Goal: Task Accomplishment & Management: Manage account settings

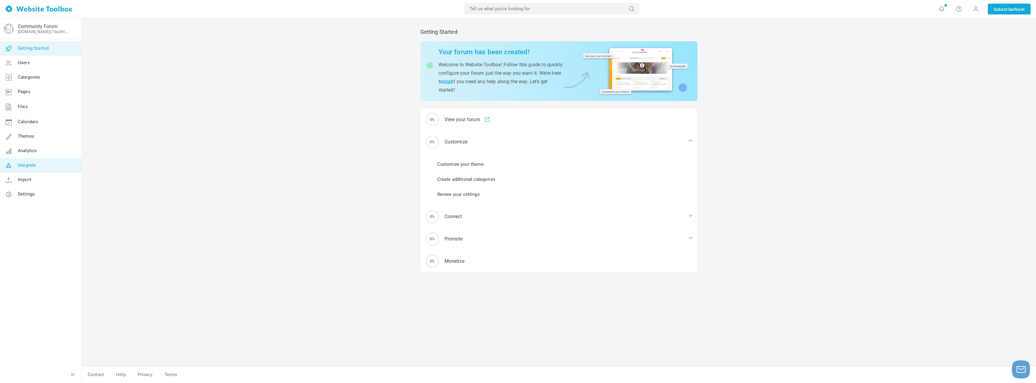
click at [34, 170] on link "Integrate" at bounding box center [41, 165] width 82 height 14
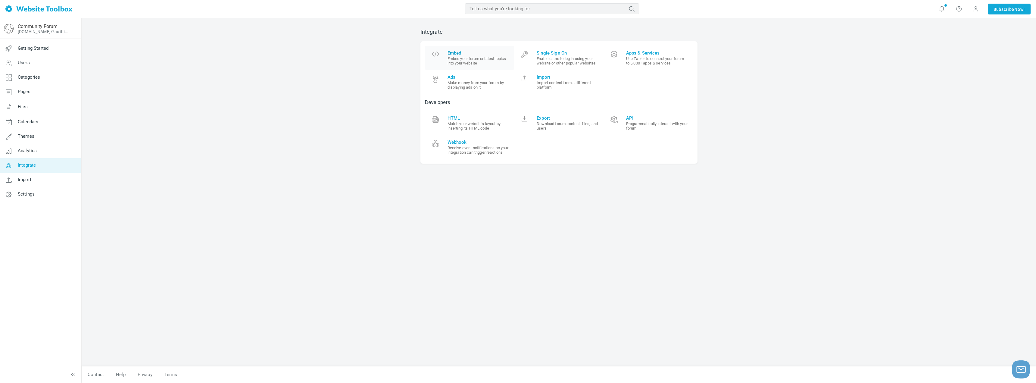
click at [463, 58] on small "Embed your forum or latest topics into your website" at bounding box center [479, 60] width 62 height 9
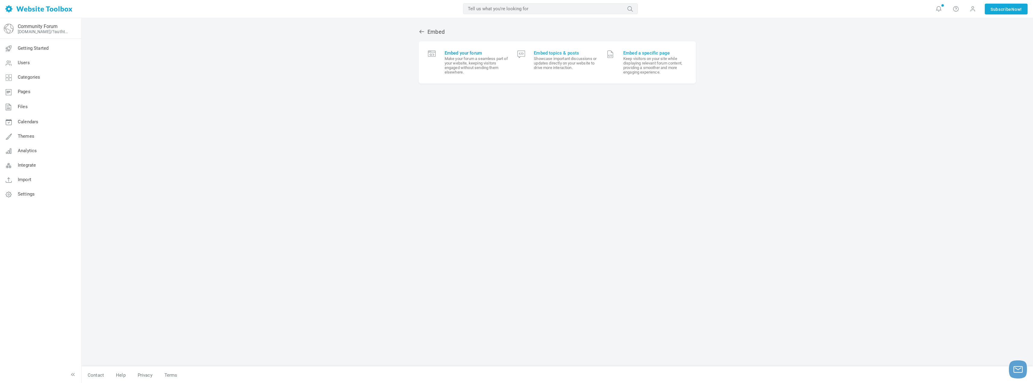
click at [453, 69] on small "Make your forum a seamless part of your website, keeping visitors engaged witho…" at bounding box center [477, 65] width 64 height 18
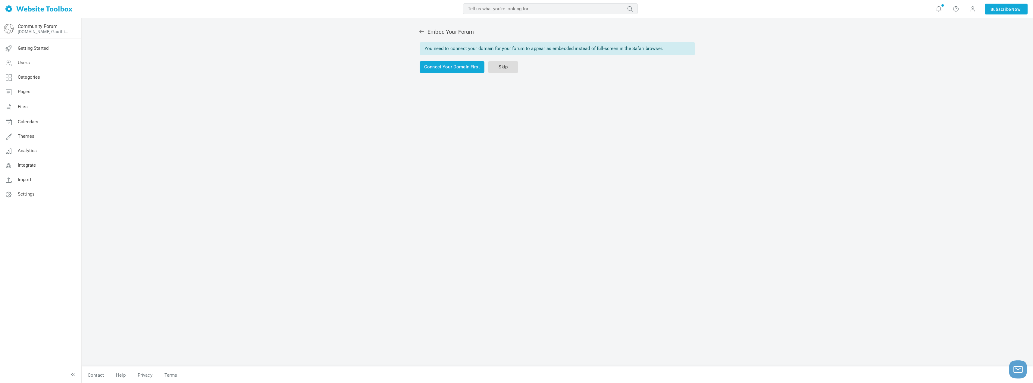
click at [501, 68] on link "Skip" at bounding box center [503, 67] width 30 height 12
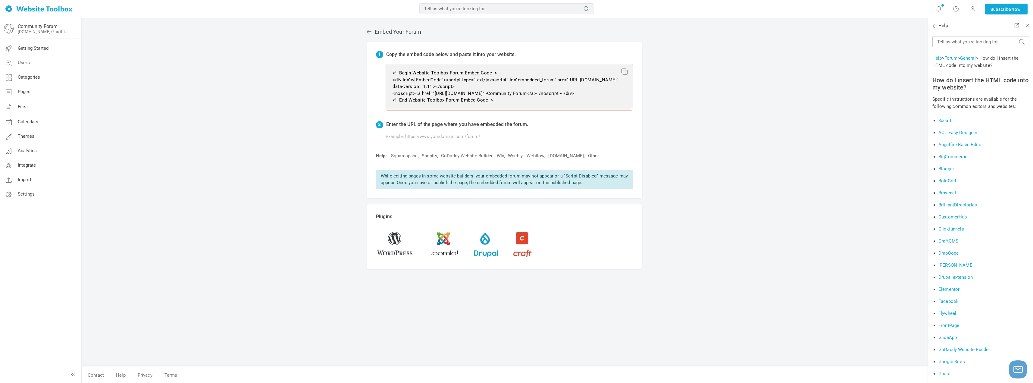
drag, startPoint x: 504, startPoint y: 101, endPoint x: 377, endPoint y: 73, distance: 129.8
click at [377, 73] on div "1 Copy the embed code below and paste it into your website. <!--Begin Website T…" at bounding box center [504, 120] width 275 height 156
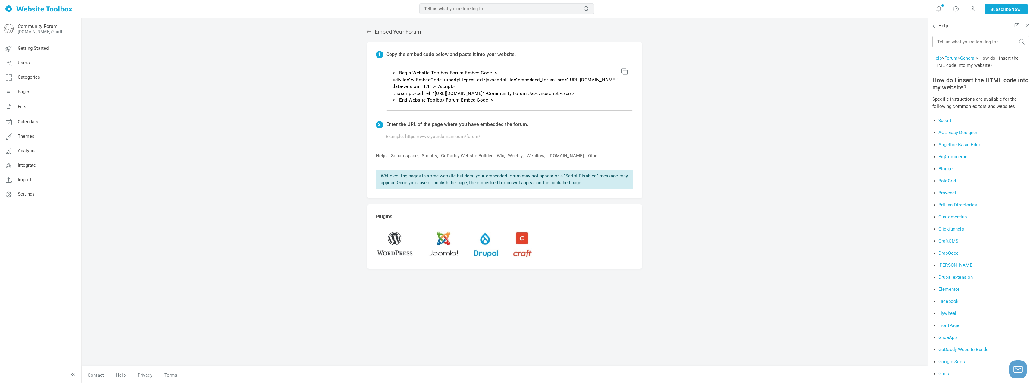
click at [753, 112] on div "Embed Your Forum 1 Copy the embed code below and paste it into your website. <!…" at bounding box center [505, 200] width 846 height 365
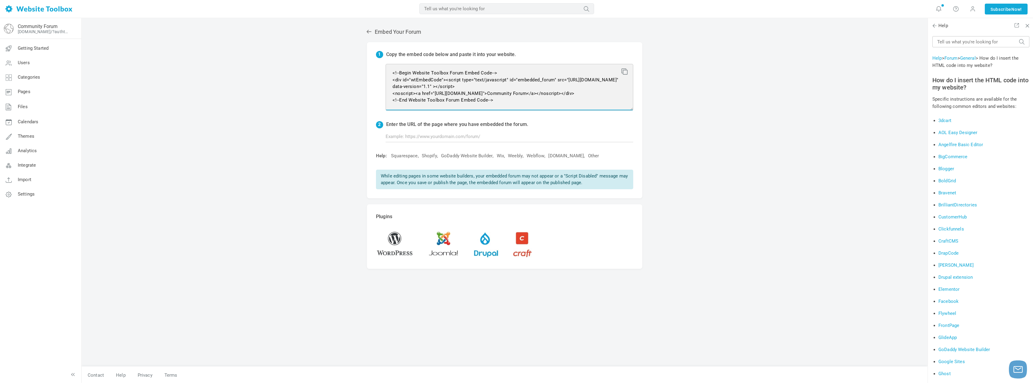
drag, startPoint x: 498, startPoint y: 98, endPoint x: 379, endPoint y: 73, distance: 121.8
click at [379, 73] on div "1 Copy the embed code below and paste it into your website. <!--Begin Website T…" at bounding box center [504, 120] width 275 height 156
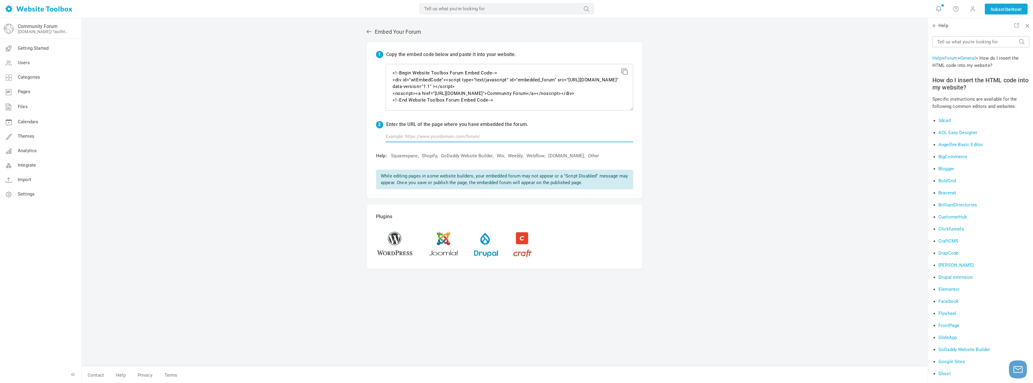
click at [392, 133] on input "text" at bounding box center [509, 136] width 248 height 11
paste input "https://hawk-panda-gbfm.squarespace.com/forum-1"
type input "https://hawk-panda-gbfm.squarespace.com/forum-1"
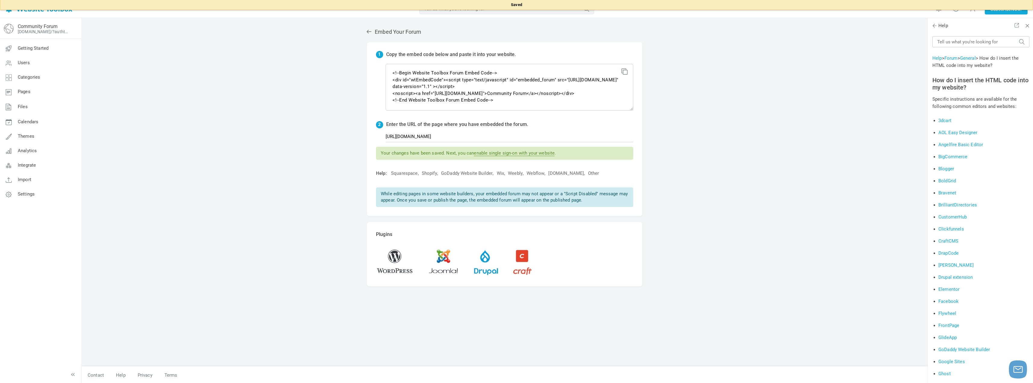
click at [698, 159] on div "Embed Your Forum 1 Copy the embed code below and paste it into your website. <!…" at bounding box center [505, 200] width 846 height 365
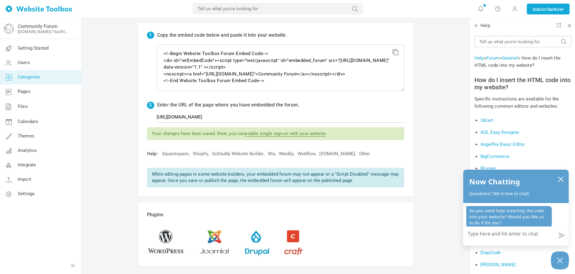
scroll to position [30, 0]
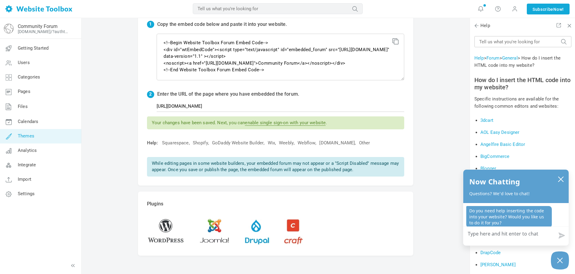
click at [27, 140] on link "Themes" at bounding box center [41, 136] width 82 height 14
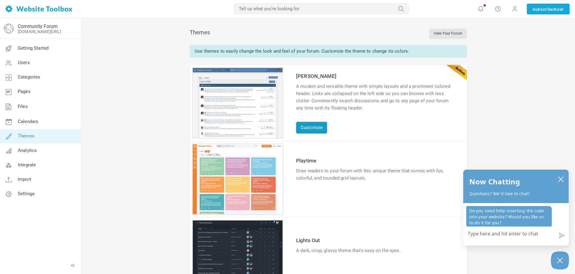
click at [303, 125] on link "Customize" at bounding box center [311, 128] width 31 height 12
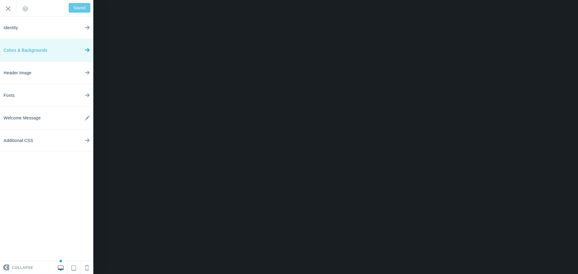
click at [80, 51] on link "Colors & Backgrounds" at bounding box center [46, 50] width 93 height 23
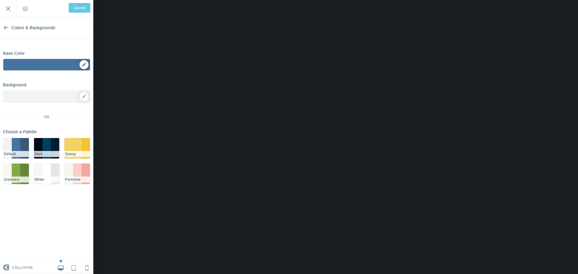
click at [83, 64] on div "▼" at bounding box center [46, 66] width 87 height 15
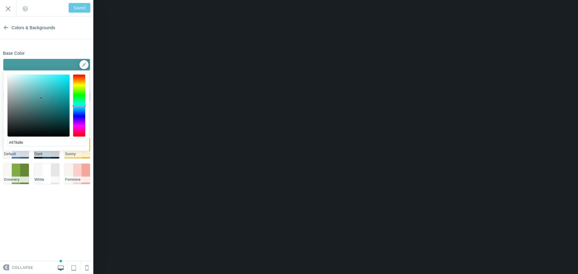
type input "#479c9e"
type input "Save"
type input "#41cbce"
drag, startPoint x: 81, startPoint y: 106, endPoint x: 50, endPoint y: 86, distance: 37.0
click at [50, 86] on div at bounding box center [39, 106] width 62 height 62
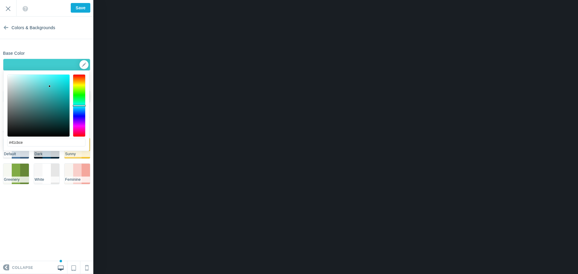
click at [78, 106] on div at bounding box center [79, 106] width 13 height 2
click at [80, 7] on input "Save" at bounding box center [81, 8] width 20 height 10
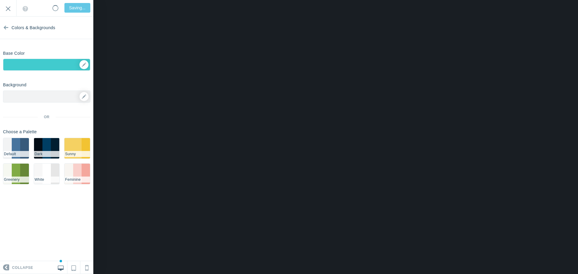
type input "Saved"
click at [88, 65] on div "▼" at bounding box center [46, 66] width 87 height 15
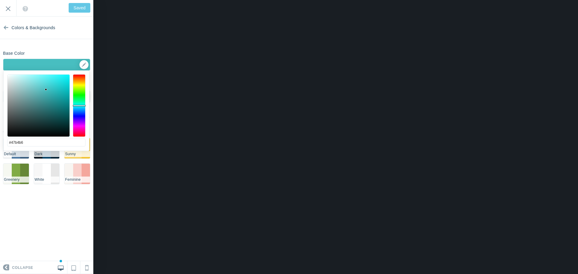
type input "#46b3b5"
drag, startPoint x: 48, startPoint y: 86, endPoint x: 45, endPoint y: 92, distance: 7.6
click at [45, 92] on div at bounding box center [39, 106] width 62 height 62
click at [81, 11] on input "Save" at bounding box center [81, 8] width 20 height 10
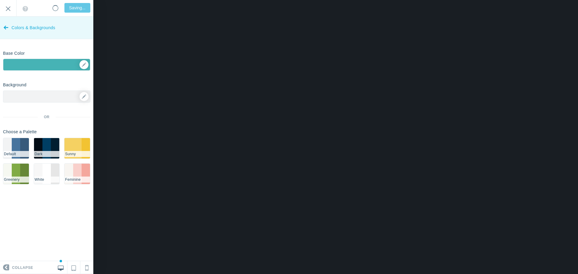
type input "Saved"
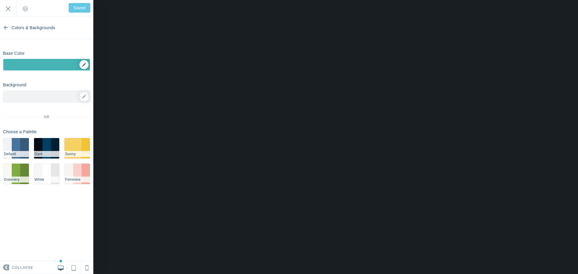
click at [86, 65] on div "▼" at bounding box center [46, 66] width 87 height 15
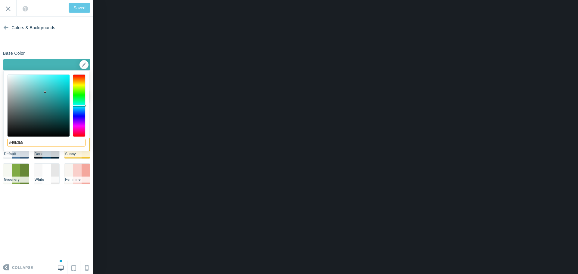
drag, startPoint x: 28, startPoint y: 145, endPoint x: 4, endPoint y: 144, distance: 23.8
click at [4, 144] on div "#46b3b5 cancel choose" at bounding box center [47, 154] width 86 height 167
drag, startPoint x: 18, startPoint y: 136, endPoint x: 30, endPoint y: 147, distance: 16.2
click at [30, 147] on input "#46b3b5" at bounding box center [46, 143] width 78 height 8
drag, startPoint x: 31, startPoint y: 145, endPoint x: 12, endPoint y: 145, distance: 19.0
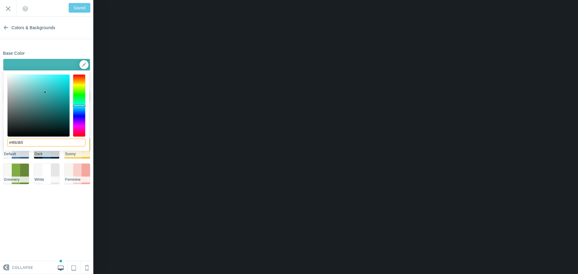
click at [12, 145] on input "#46b3b5" at bounding box center [46, 143] width 78 height 8
paste input "0D96B2"
type input "#0d96b2"
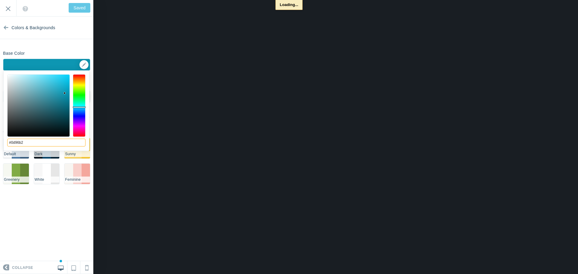
type input "Save"
type input "#0d96b2"
click at [74, 7] on input "Save" at bounding box center [81, 8] width 20 height 10
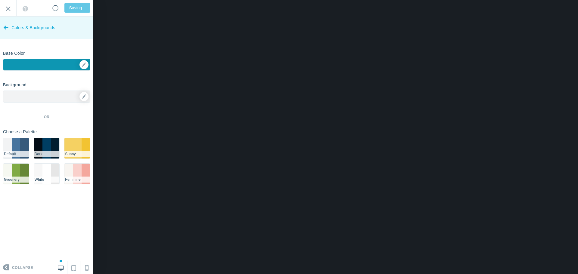
type input "Saved"
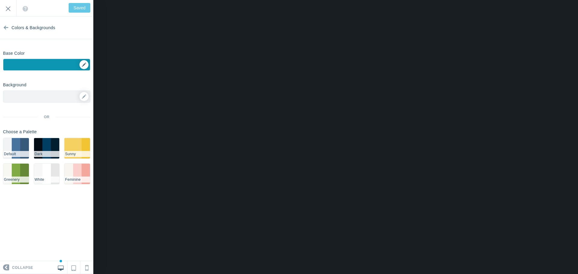
click at [84, 65] on div "▼" at bounding box center [46, 66] width 87 height 15
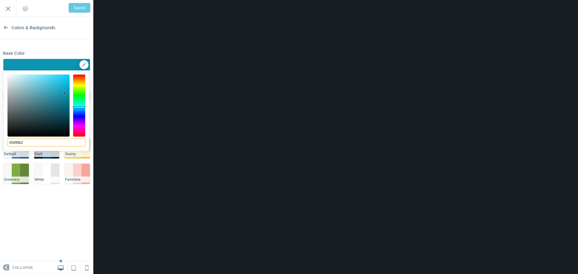
drag, startPoint x: 27, startPoint y: 143, endPoint x: 11, endPoint y: 142, distance: 16.0
click at [11, 142] on input "#0d96b2" at bounding box center [46, 143] width 78 height 8
paste input "265D74"
type input "#265d74"
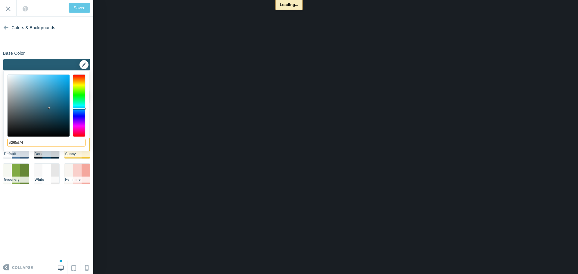
type input "Save"
type input "#265d74"
click at [78, 7] on input "Save" at bounding box center [81, 8] width 20 height 10
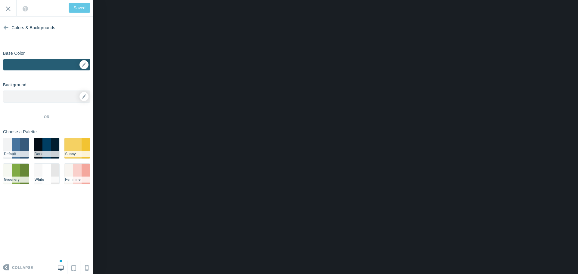
click at [81, 8] on div "Welcome to your new forum! Remember, this is your forum, and you have the freed…" at bounding box center [46, 8] width 93 height 17
drag, startPoint x: 8, startPoint y: 11, endPoint x: 7, endPoint y: 27, distance: 15.4
click at [7, 27] on div "Identity Colors & Backgrounds Header Image Fonts Welcome Message Additional CSS…" at bounding box center [46, 137] width 93 height 274
click at [7, 27] on icon at bounding box center [6, 26] width 5 height 23
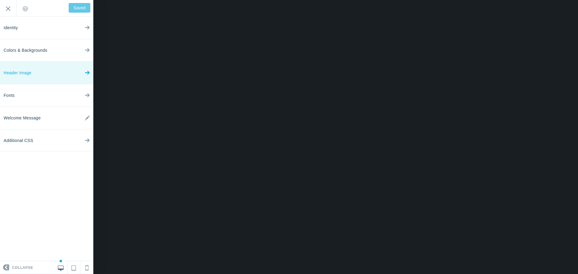
click at [28, 70] on span "Header Image" at bounding box center [18, 73] width 28 height 23
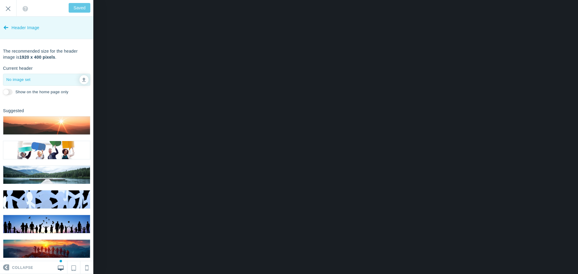
click at [3, 28] on link "Header Image" at bounding box center [46, 28] width 93 height 23
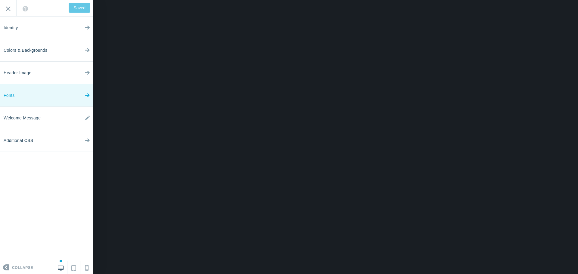
click at [36, 98] on link "Fonts" at bounding box center [46, 95] width 93 height 23
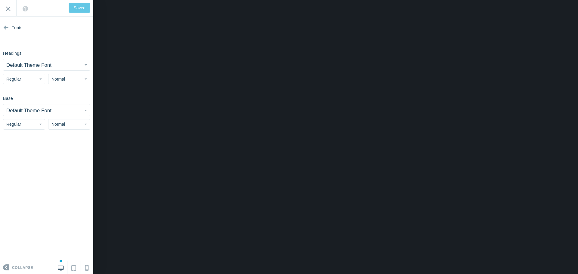
click at [81, 66] on button "Default Theme Font" at bounding box center [46, 64] width 87 height 11
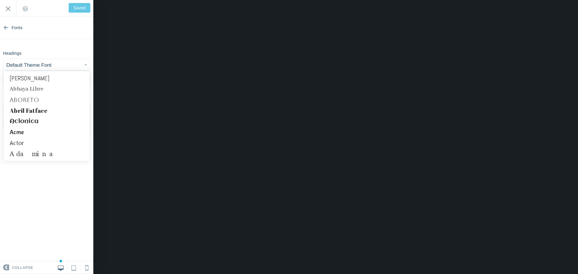
click at [68, 65] on button "Default Theme Font" at bounding box center [46, 64] width 87 height 11
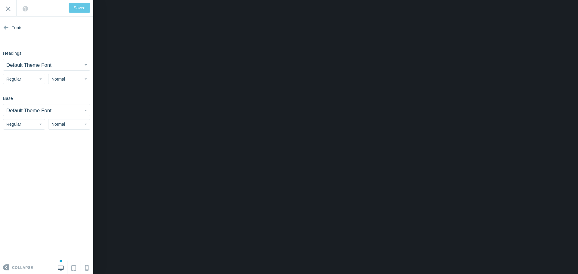
click at [35, 61] on button "Default Theme Font" at bounding box center [46, 64] width 87 height 11
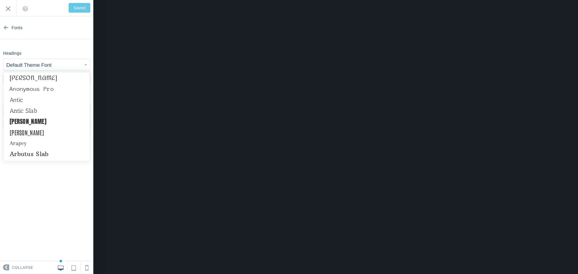
scroll to position [301, 0]
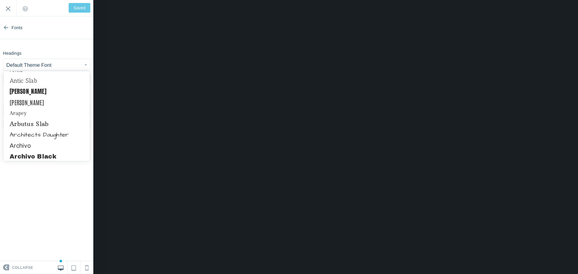
click at [29, 155] on link "Archivo Black" at bounding box center [47, 156] width 86 height 11
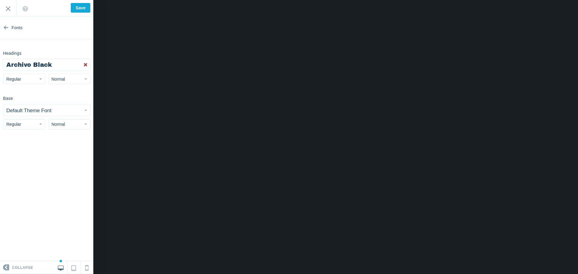
click at [61, 110] on button "Default Theme Font" at bounding box center [46, 110] width 87 height 11
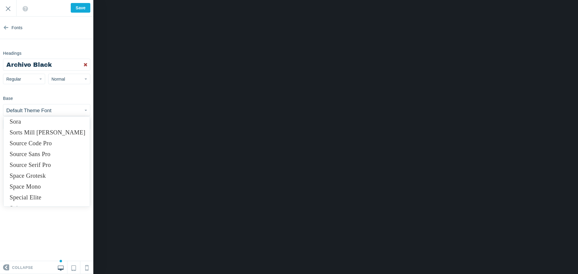
scroll to position [4477, 0]
click at [37, 149] on link "Space Grotesk" at bounding box center [47, 145] width 86 height 11
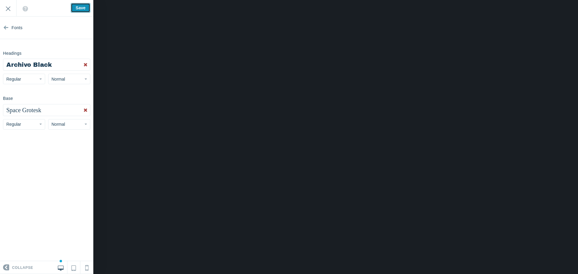
click at [80, 6] on input "Save" at bounding box center [81, 8] width 20 height 10
type input "Saved"
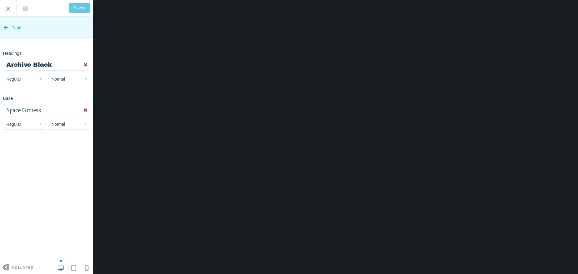
click at [5, 29] on icon at bounding box center [6, 26] width 5 height 23
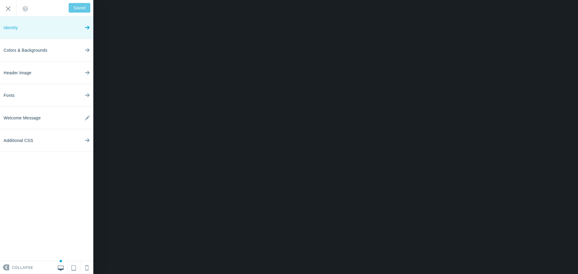
click at [40, 28] on link "Identity" at bounding box center [46, 28] width 93 height 23
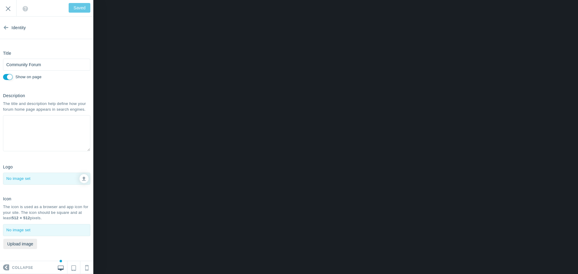
scroll to position [6, 0]
click at [5, 24] on icon at bounding box center [6, 26] width 5 height 23
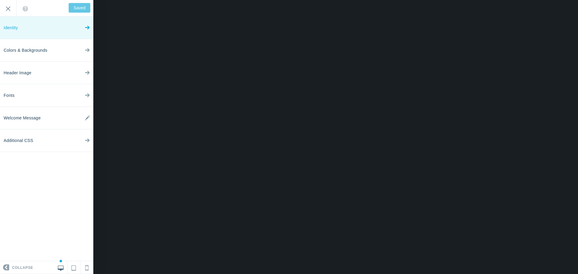
click at [67, 33] on link "Identity" at bounding box center [46, 28] width 93 height 23
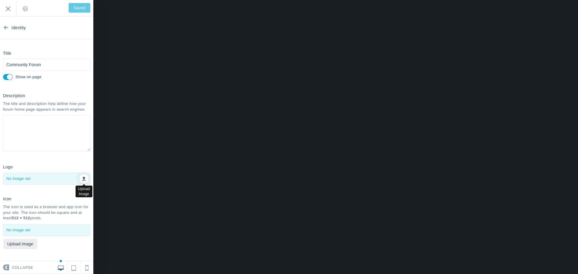
click at [82, 178] on link at bounding box center [84, 178] width 9 height 9
click at [53, 61] on input "Community Forum" at bounding box center [46, 65] width 87 height 12
drag, startPoint x: 30, startPoint y: 59, endPoint x: 0, endPoint y: 52, distance: 31.2
click at [0, 52] on div "Title Community Forum Please fill out this field. Show on page" at bounding box center [46, 64] width 93 height 33
type input "orum"
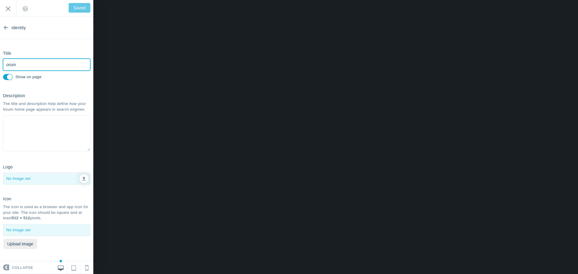
type input "Save"
type input "Forum"
click at [82, 4] on input "Save" at bounding box center [81, 8] width 20 height 10
type input "Saved"
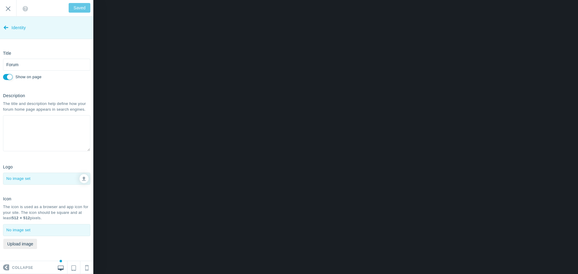
click at [3, 20] on link "Identity" at bounding box center [46, 28] width 93 height 23
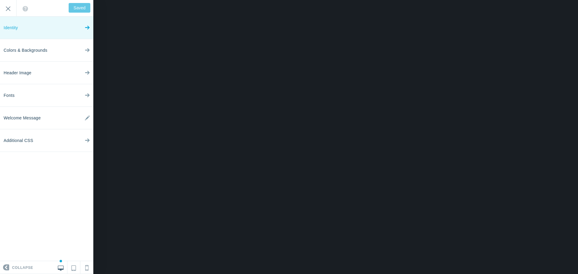
click at [39, 30] on link "Identity" at bounding box center [46, 28] width 93 height 23
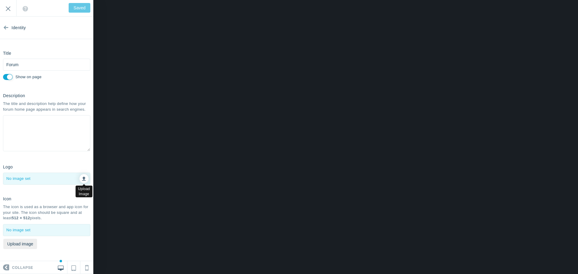
click at [80, 179] on link at bounding box center [84, 178] width 9 height 9
type input "C:\fakepath\scrumptious 1.png"
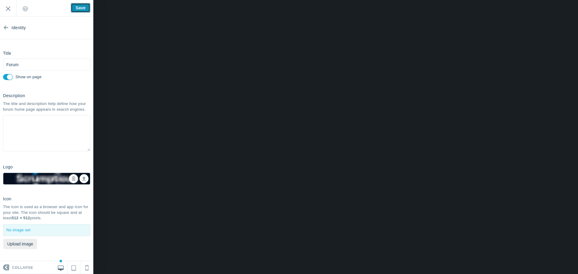
click at [80, 10] on input "Save" at bounding box center [81, 8] width 20 height 10
type input "Saved"
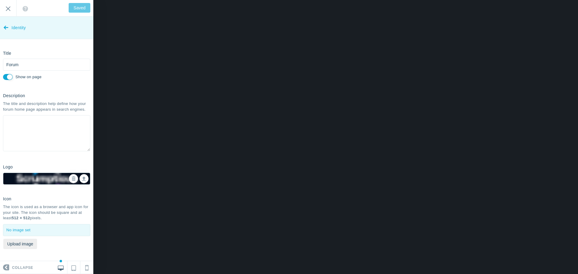
click at [5, 21] on icon at bounding box center [6, 26] width 5 height 23
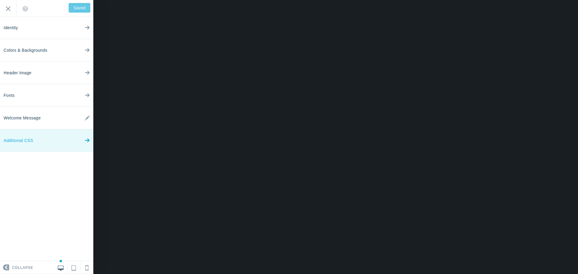
click at [37, 142] on link "Additional CSS" at bounding box center [46, 141] width 93 height 23
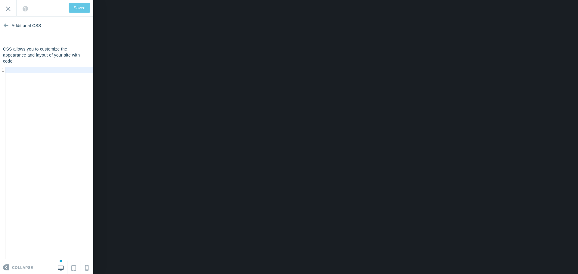
scroll to position [0, 0]
click at [5, 24] on icon at bounding box center [6, 26] width 5 height 23
click at [8, 8] on input "Exit" at bounding box center [8, 8] width 16 height 17
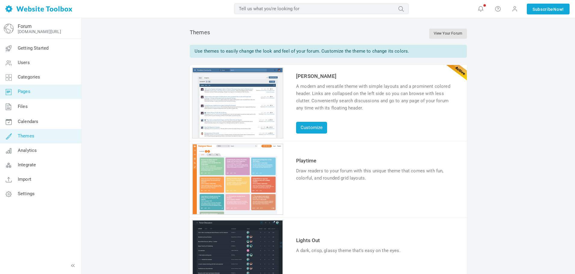
click at [34, 93] on link "Pages" at bounding box center [41, 92] width 82 height 14
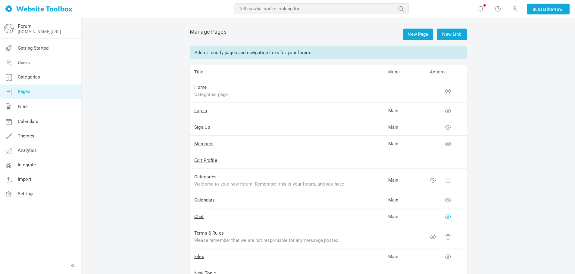
click at [450, 219] on icon at bounding box center [448, 217] width 6 height 6
click at [198, 217] on link "Chat" at bounding box center [199, 216] width 10 height 5
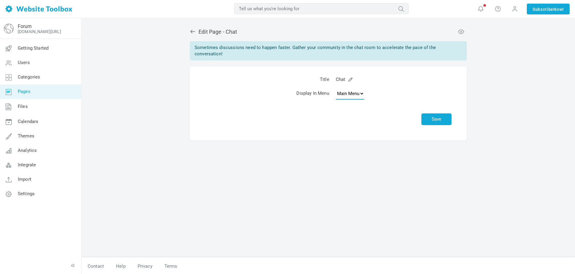
click at [351, 96] on select "None Main Menu" at bounding box center [350, 94] width 28 height 12
select select
click at [336, 88] on select "None Main Menu" at bounding box center [350, 94] width 28 height 12
click at [428, 120] on button "Save" at bounding box center [436, 120] width 30 height 12
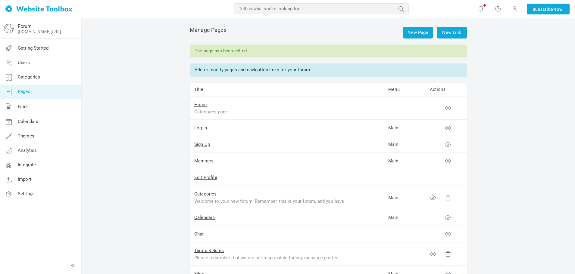
scroll to position [60, 0]
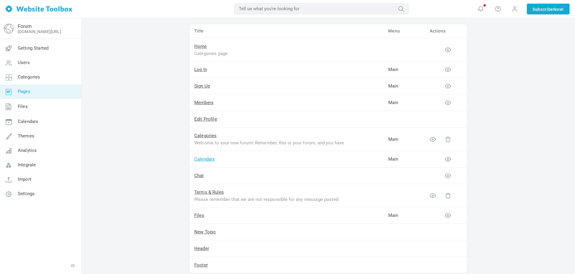
click at [202, 160] on link "Calendars" at bounding box center [204, 159] width 20 height 5
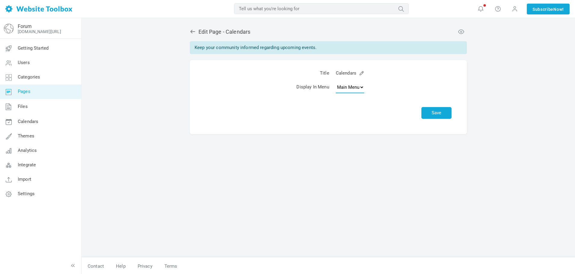
drag, startPoint x: 355, startPoint y: 86, endPoint x: 353, endPoint y: 91, distance: 5.1
click at [355, 86] on select "None Main Menu" at bounding box center [350, 87] width 28 height 12
select select
click at [336, 82] on select "None Main Menu" at bounding box center [350, 87] width 28 height 12
click at [434, 112] on button "Save" at bounding box center [436, 113] width 30 height 12
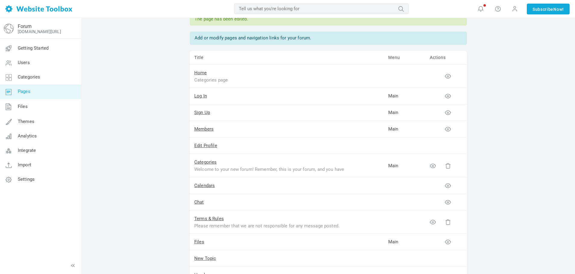
scroll to position [90, 0]
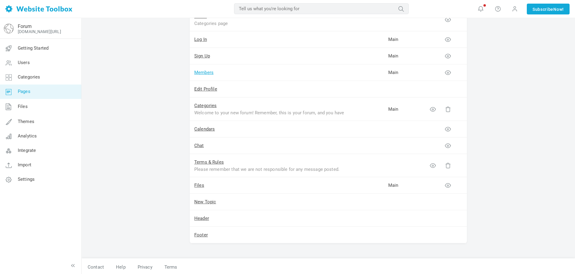
click at [206, 74] on link "Members" at bounding box center [203, 72] width 19 height 5
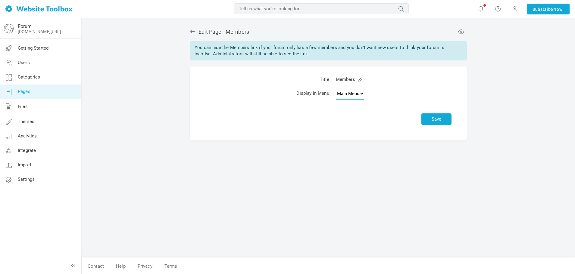
click at [352, 98] on select "None Main Menu" at bounding box center [350, 94] width 28 height 12
select select
click at [336, 88] on select "None Main Menu" at bounding box center [350, 94] width 28 height 12
click at [433, 121] on button "Save" at bounding box center [436, 120] width 30 height 12
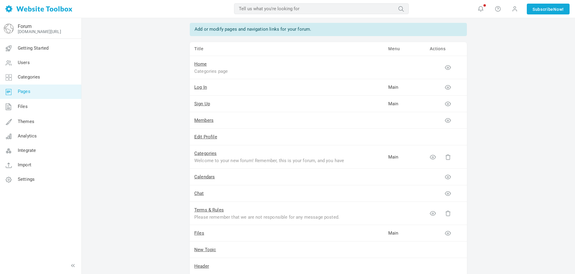
scroll to position [32, 0]
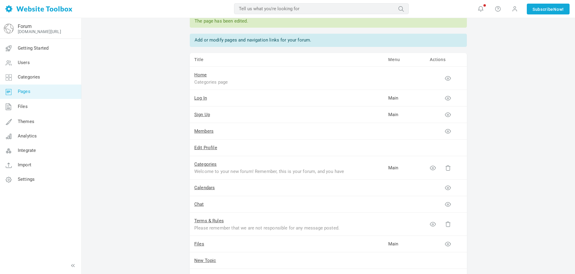
drag, startPoint x: 233, startPoint y: 147, endPoint x: 167, endPoint y: 158, distance: 66.1
click at [167, 158] on div "New Page New Link Manage Pages The page has been edited. Add or modify pages an…" at bounding box center [328, 160] width 493 height 348
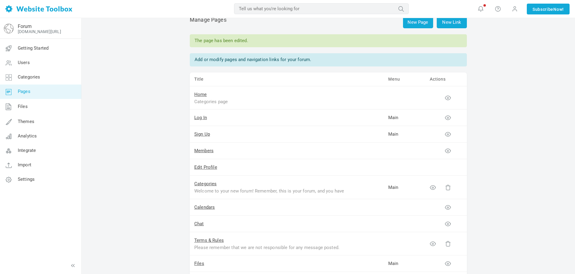
scroll to position [2, 0]
